Goal: Task Accomplishment & Management: Manage account settings

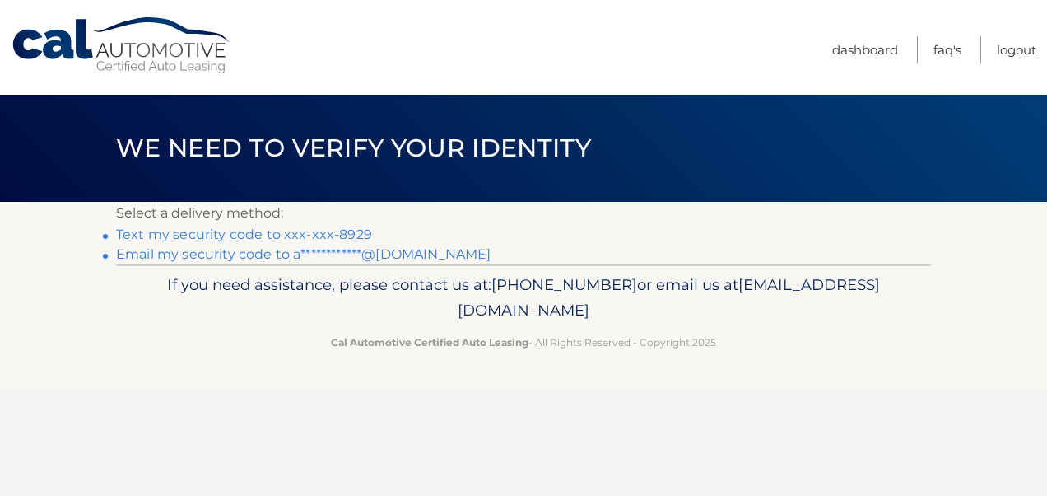
click at [334, 236] on link "Text my security code to xxx-xxx-8929" at bounding box center [244, 234] width 256 height 16
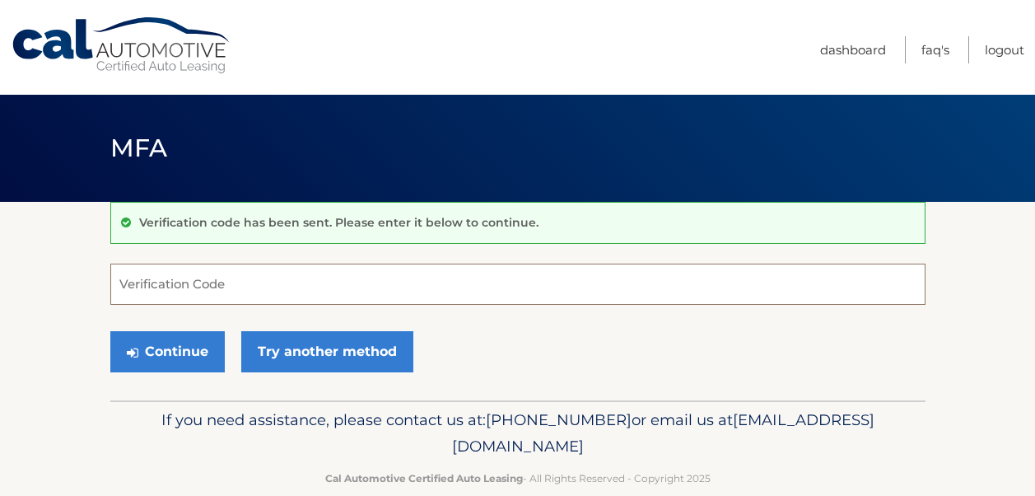
click at [301, 296] on input "Verification Code" at bounding box center [517, 283] width 815 height 41
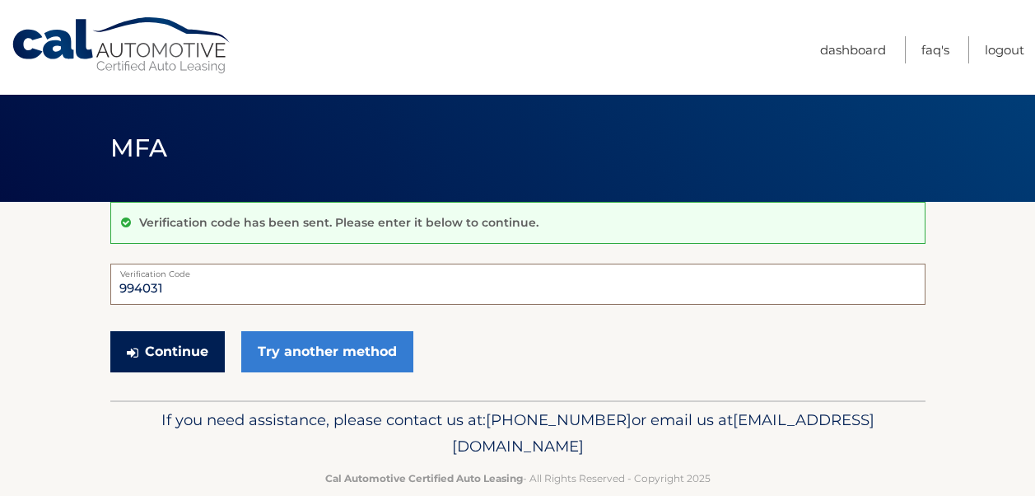
type input "994031"
click at [198, 347] on button "Continue" at bounding box center [167, 351] width 114 height 41
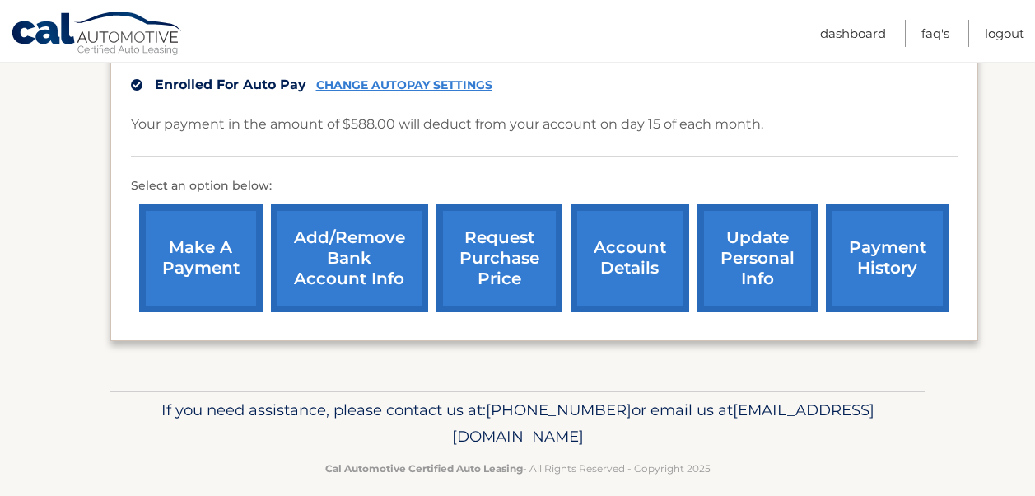
scroll to position [463, 0]
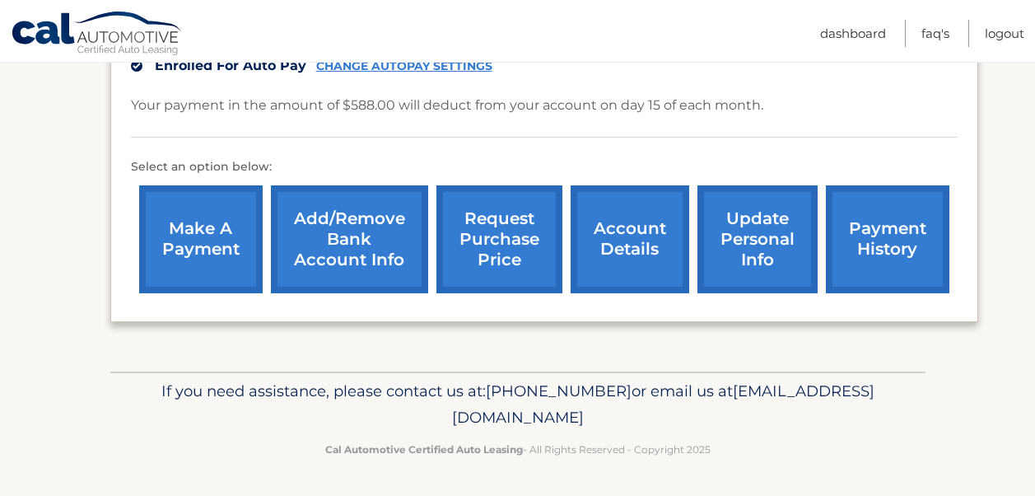
click at [659, 228] on link "account details" at bounding box center [630, 239] width 119 height 108
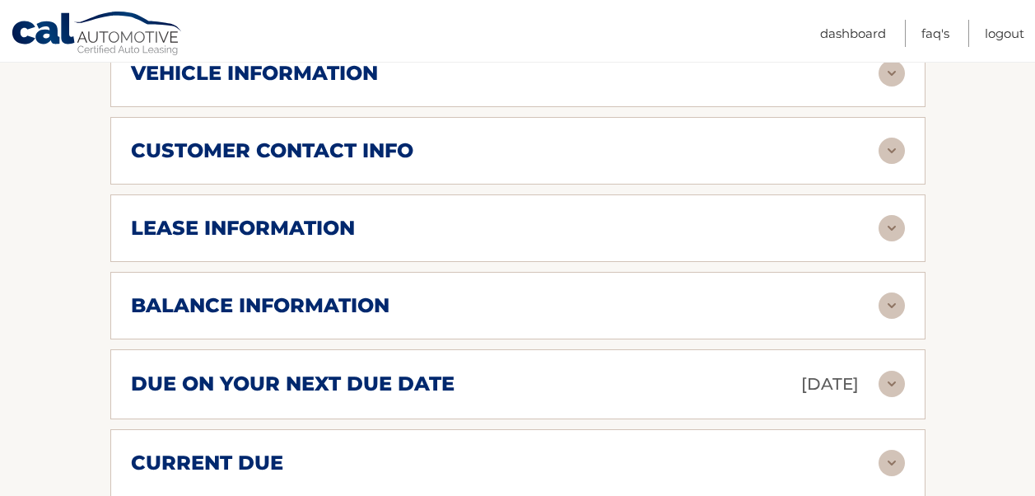
scroll to position [840, 0]
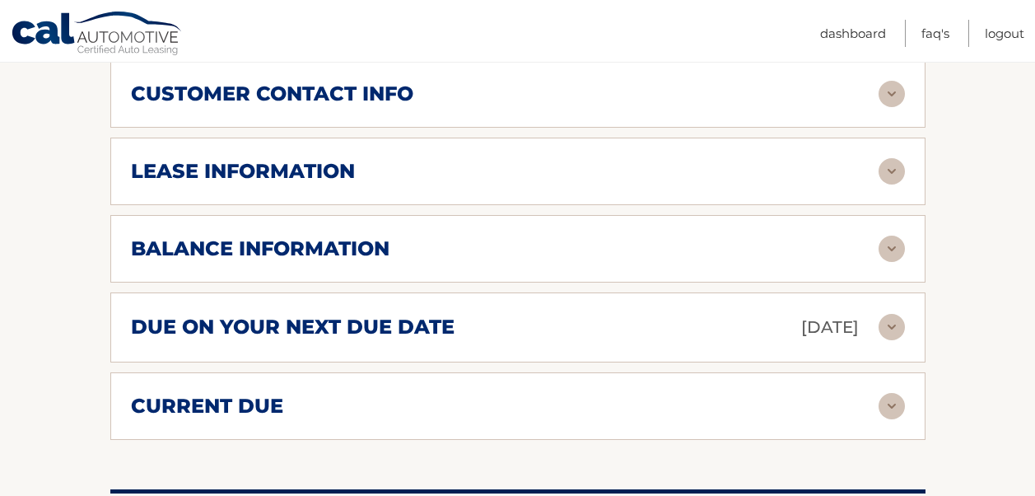
click at [895, 158] on img at bounding box center [892, 171] width 26 height 26
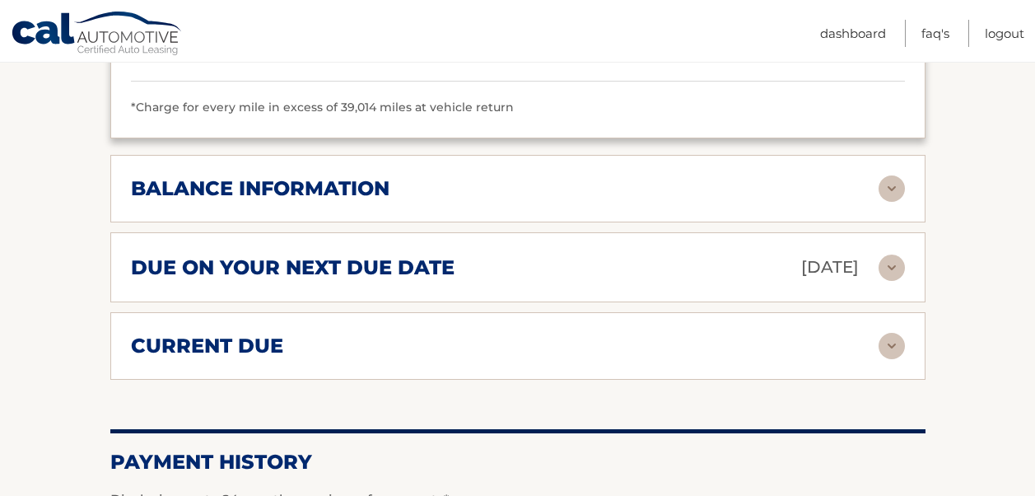
scroll to position [1213, 0]
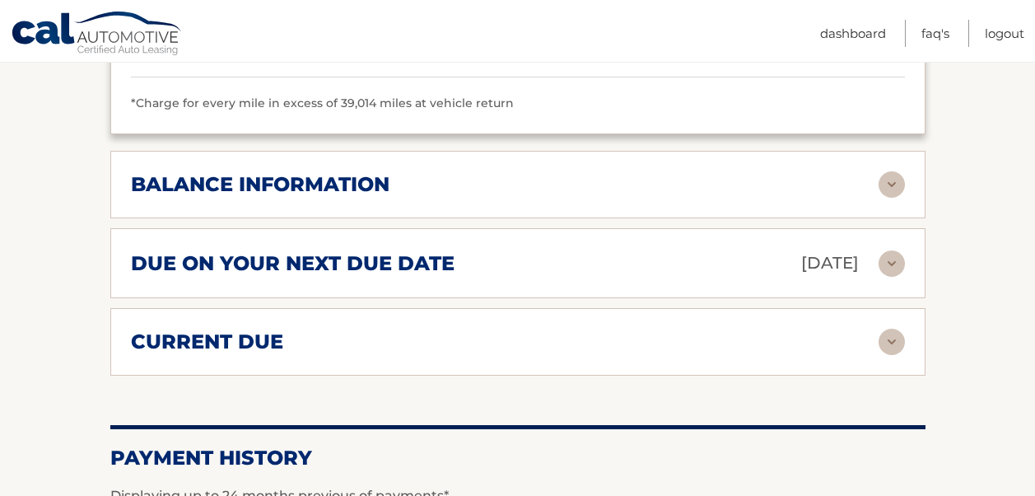
click at [884, 176] on img at bounding box center [892, 184] width 26 height 26
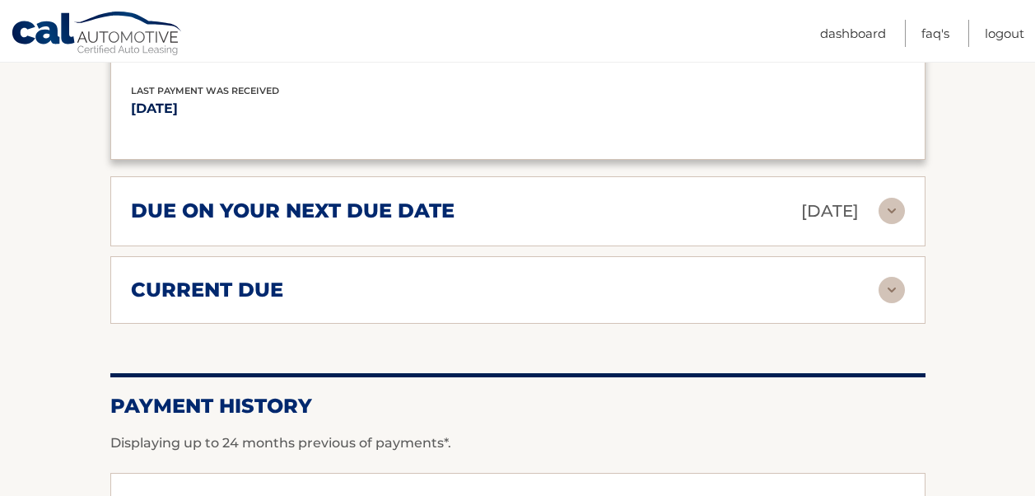
scroll to position [1466, 0]
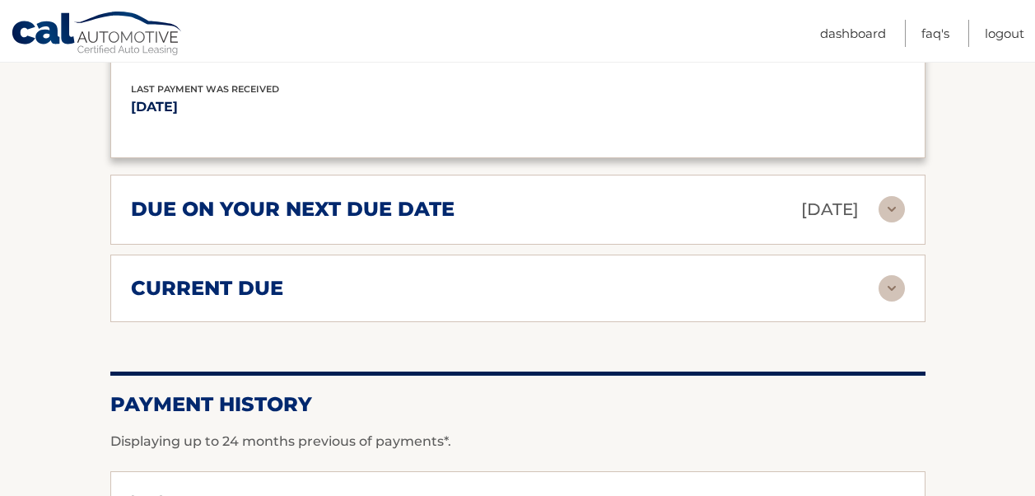
click at [901, 197] on img at bounding box center [892, 209] width 26 height 26
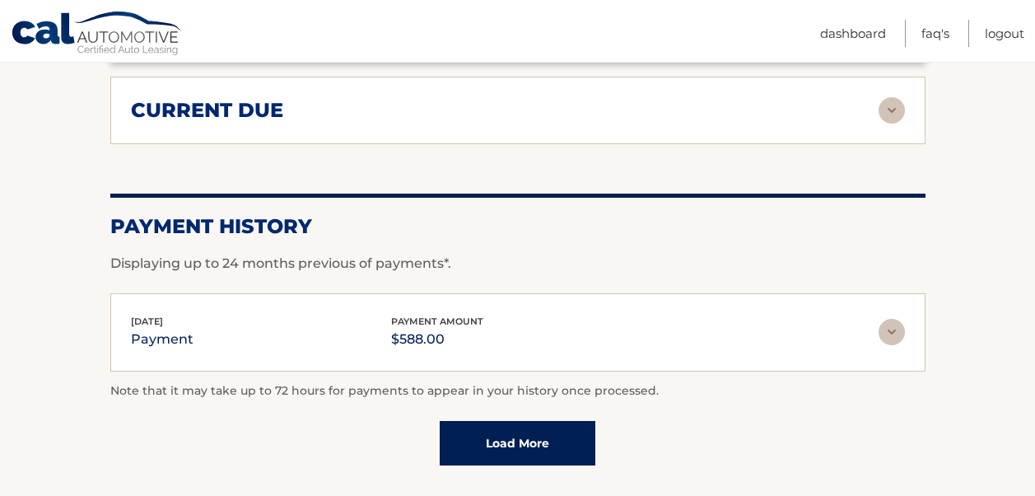
scroll to position [1806, 0]
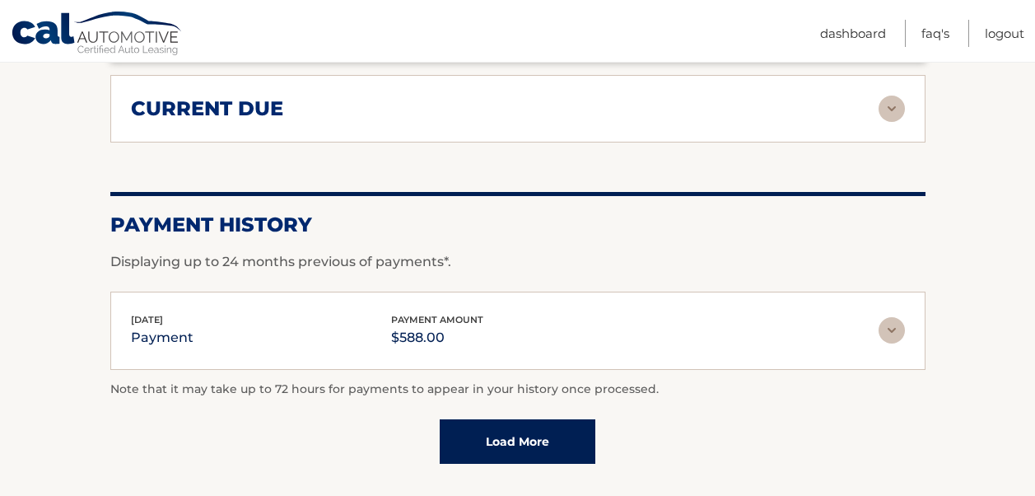
click at [884, 120] on div "current due Late Charges $0.00 Miscelleneous Charges* $0.00 Sales Tax $0.00 pay…" at bounding box center [517, 109] width 815 height 68
click at [884, 114] on img at bounding box center [892, 109] width 26 height 26
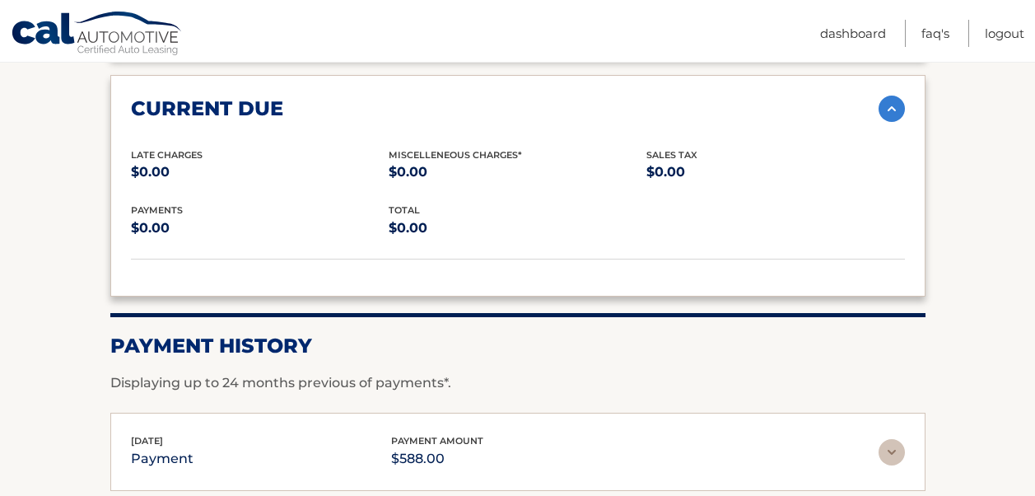
click at [884, 114] on img at bounding box center [892, 109] width 26 height 26
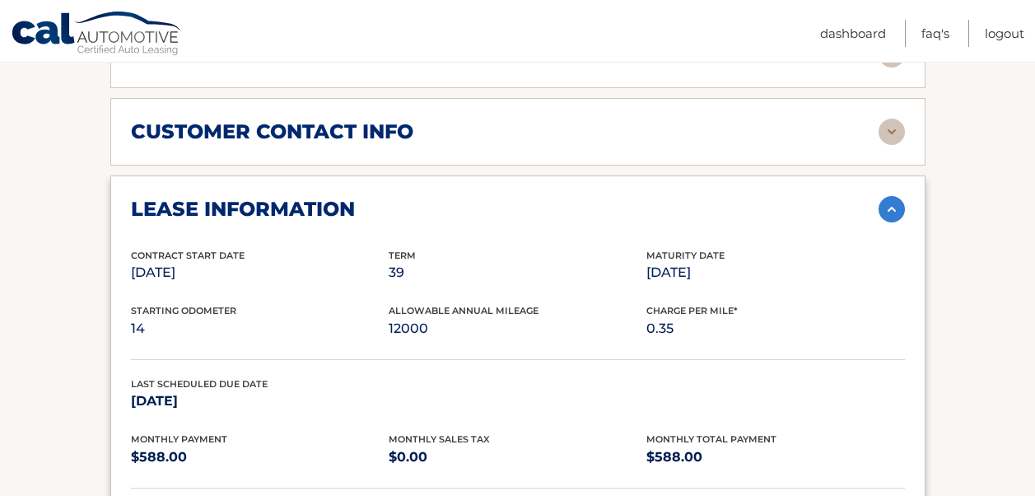
scroll to position [752, 0]
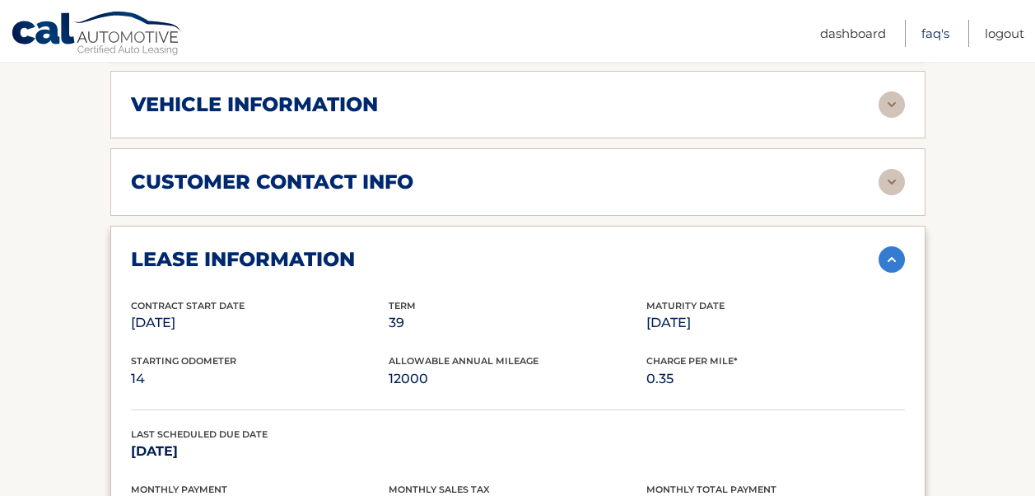
click at [944, 44] on link "FAQ's" at bounding box center [935, 33] width 28 height 27
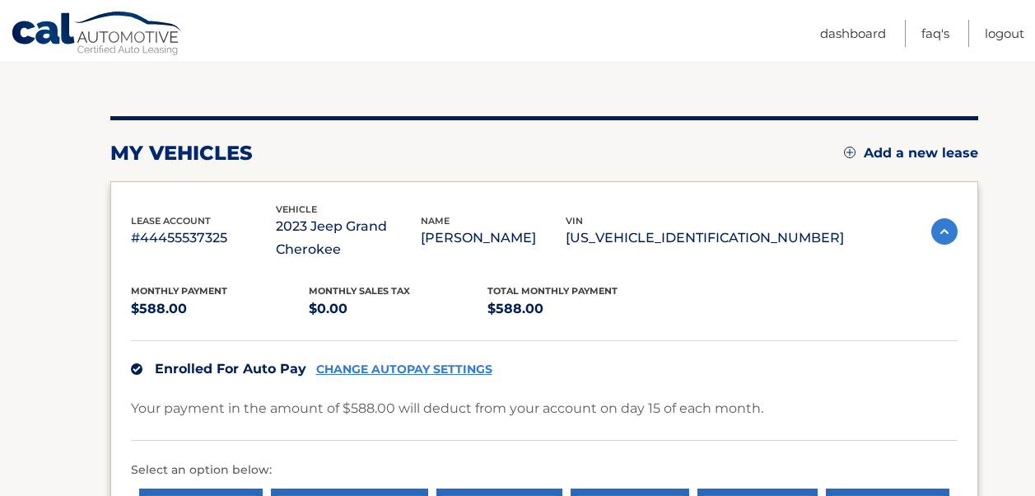
scroll to position [159, 0]
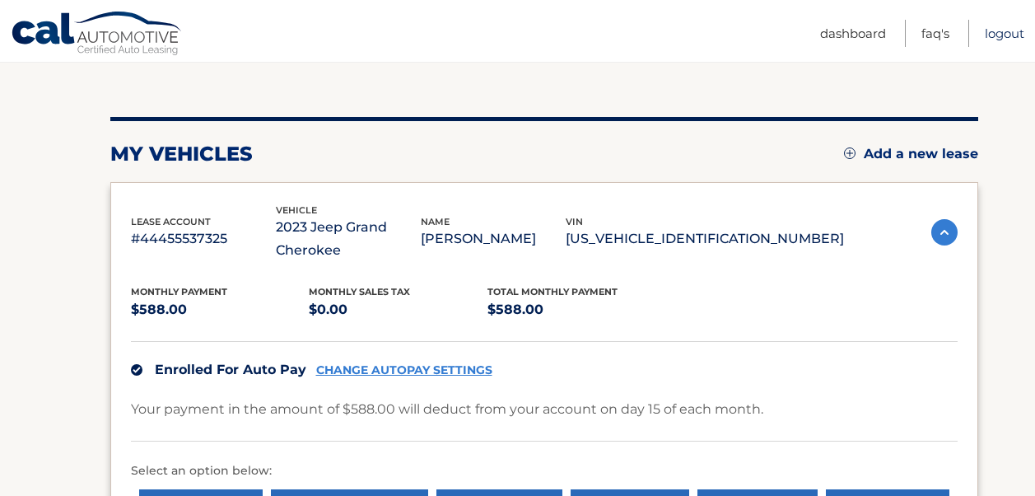
click at [992, 26] on link "Logout" at bounding box center [1005, 33] width 40 height 27
